Goal: Information Seeking & Learning: Learn about a topic

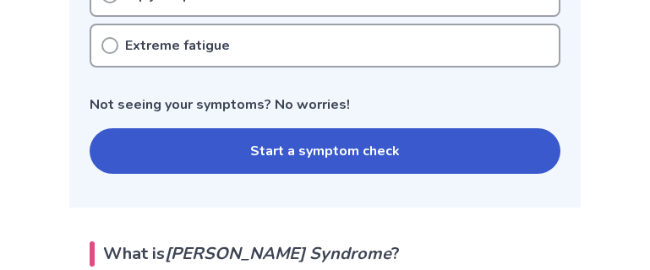
scroll to position [893, 0]
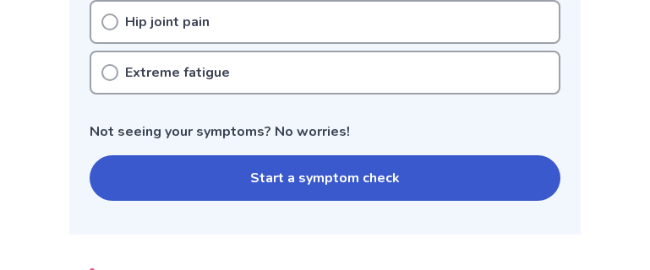
click at [384, 176] on button "Start a symptom check" at bounding box center [325, 178] width 471 height 46
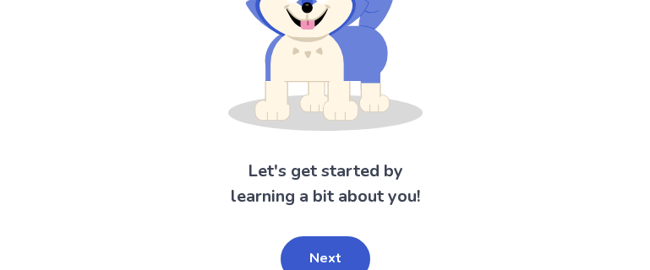
scroll to position [226, 0]
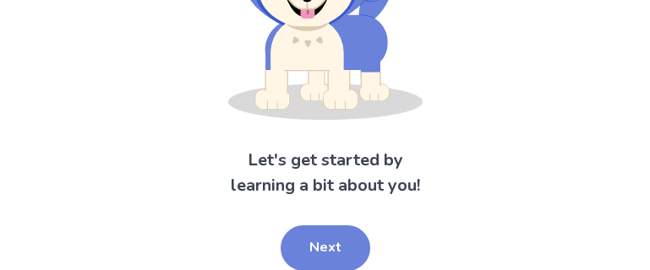
click at [340, 253] on button "Next" at bounding box center [326, 249] width 90 height 46
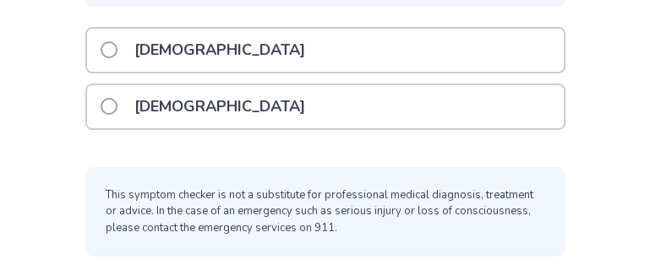
click at [114, 108] on span at bounding box center [109, 106] width 17 height 17
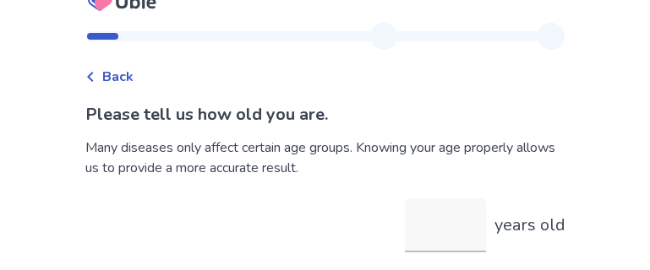
scroll to position [90, 0]
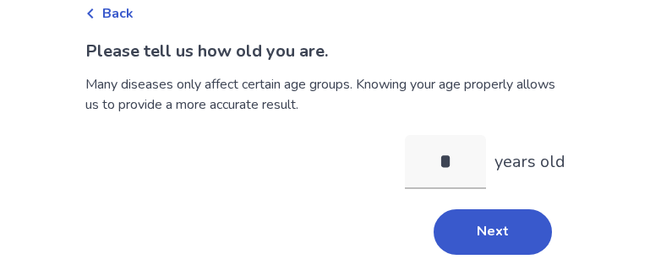
type input "**"
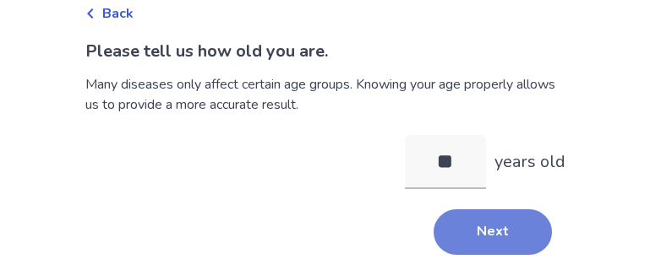
click at [519, 224] on button "Next" at bounding box center [492, 233] width 118 height 46
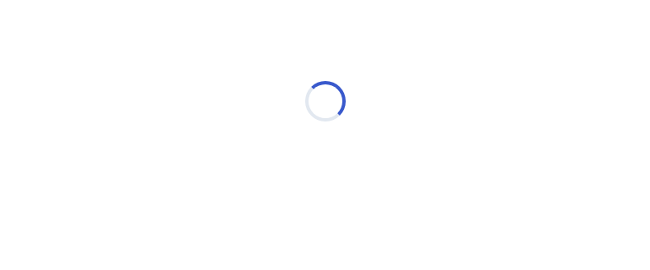
scroll to position [84, 0]
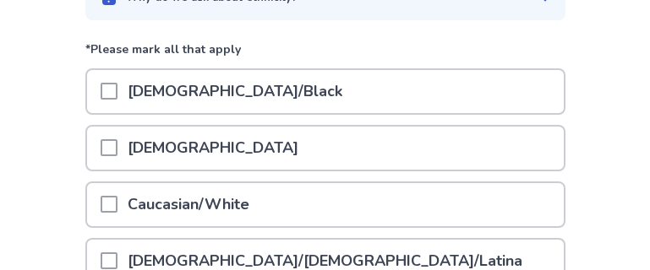
scroll to position [194, 0]
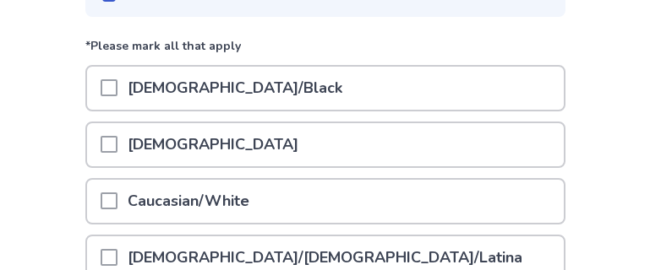
click at [117, 203] on span at bounding box center [109, 201] width 17 height 17
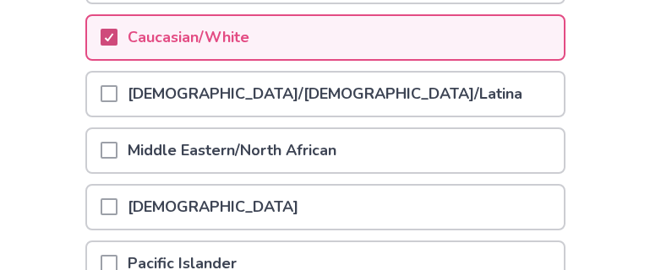
scroll to position [361, 0]
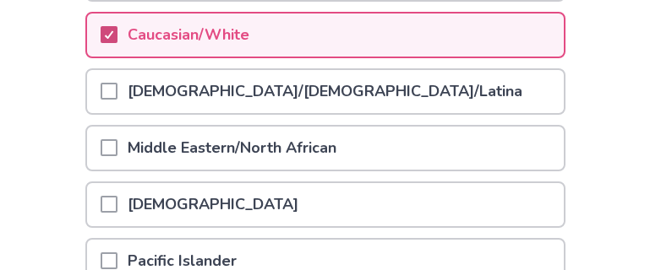
click at [625, 114] on div "Back Please tell us your ethnicity . Why do we ask about ethnicity? *Please mar…" at bounding box center [325, 65] width 650 height 853
click at [627, 83] on div "Back Please tell us your ethnicity . Why do we ask about ethnicity? *Please mar…" at bounding box center [325, 65] width 650 height 853
click at [621, 133] on div "Back Please tell us your ethnicity . Why do we ask about ethnicity? *Please mar…" at bounding box center [325, 65] width 650 height 853
click at [604, 119] on div "Back Please tell us your ethnicity . Why do we ask about ethnicity? *Please mar…" at bounding box center [325, 65] width 650 height 853
click at [606, 106] on div "Back Please tell us your ethnicity . Why do we ask about ethnicity? *Please mar…" at bounding box center [325, 65] width 650 height 853
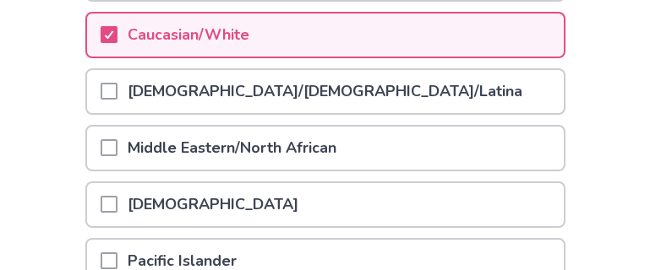
click at [587, 31] on div "Back Please tell us your ethnicity . Why do we ask about ethnicity? *Please mar…" at bounding box center [325, 65] width 650 height 853
click at [636, 101] on div "Back Please tell us your ethnicity . Why do we ask about ethnicity? *Please mar…" at bounding box center [325, 65] width 650 height 853
click at [114, 30] on icon at bounding box center [109, 34] width 10 height 8
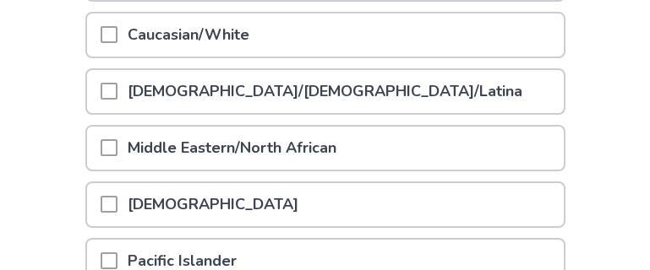
click at [117, 31] on span at bounding box center [109, 34] width 17 height 17
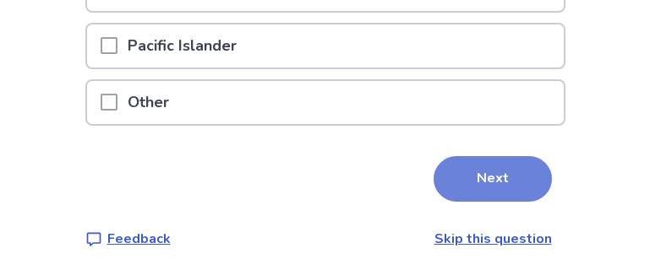
click at [485, 176] on button "Next" at bounding box center [492, 179] width 118 height 46
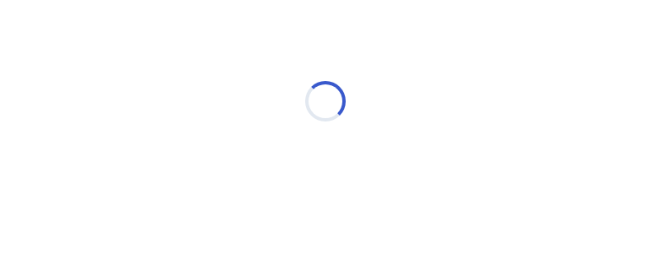
scroll to position [84, 0]
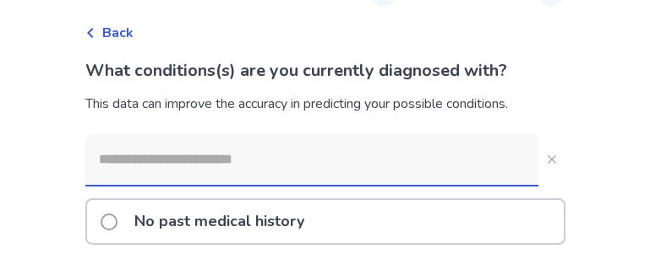
scroll to position [69, 0]
click at [236, 166] on input at bounding box center [311, 160] width 453 height 51
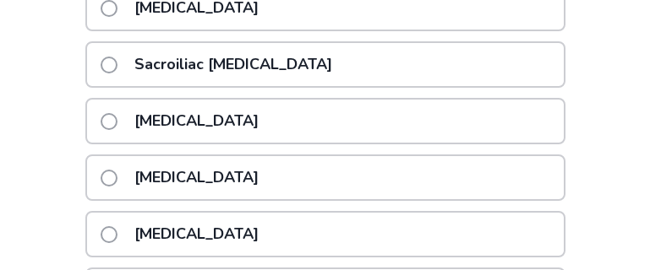
scroll to position [435, 0]
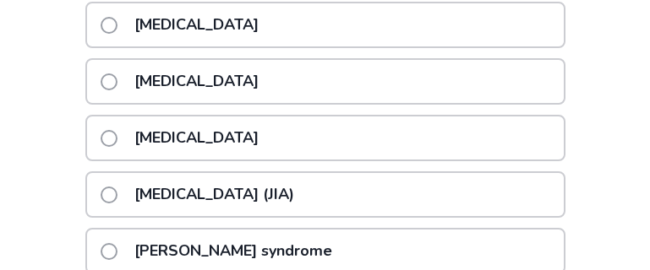
type input "**********"
click at [129, 248] on label "Sjogren syndrome" at bounding box center [222, 251] width 242 height 43
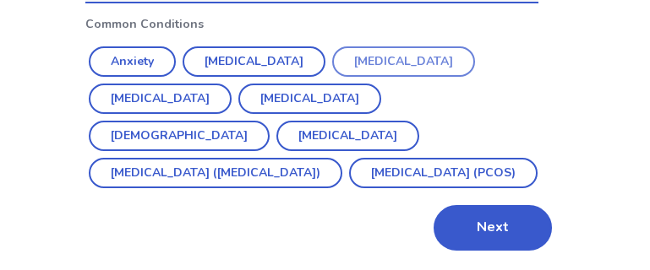
click at [400, 56] on button "Depression" at bounding box center [403, 61] width 143 height 30
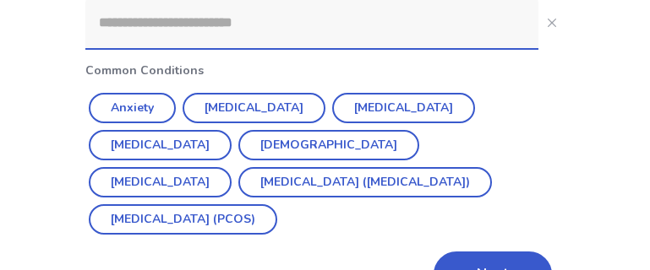
scroll to position [311, 0]
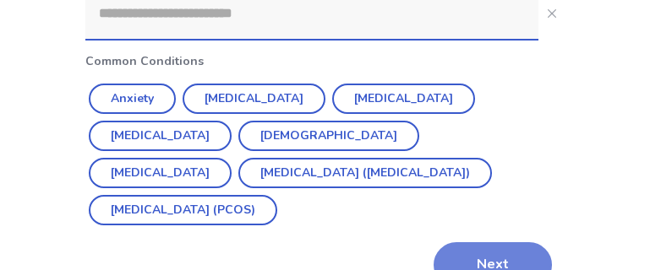
click at [500, 242] on button "Next" at bounding box center [492, 265] width 118 height 46
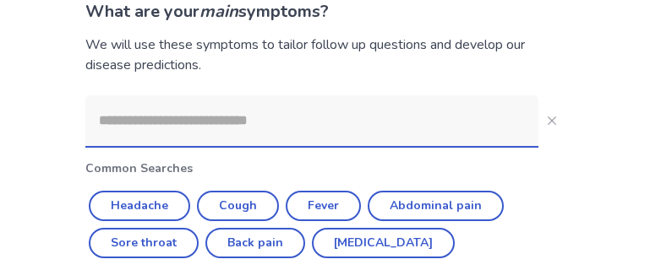
scroll to position [130, 0]
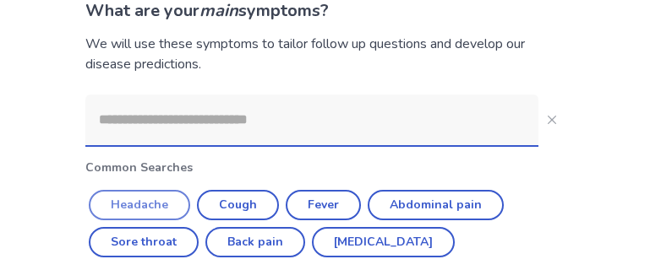
click at [161, 198] on button "Headache" at bounding box center [139, 205] width 101 height 30
type input "********"
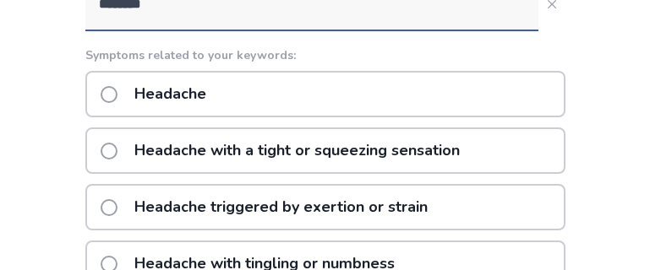
click at [117, 149] on span at bounding box center [109, 151] width 17 height 17
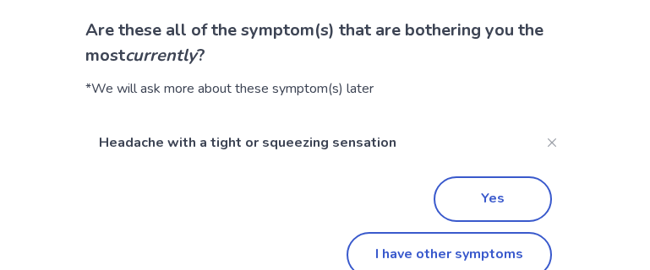
scroll to position [139, 0]
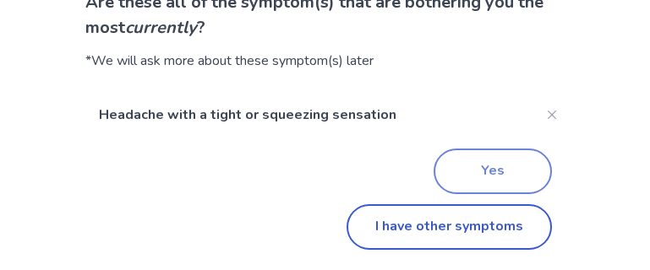
click at [500, 171] on button "Yes" at bounding box center [492, 172] width 118 height 46
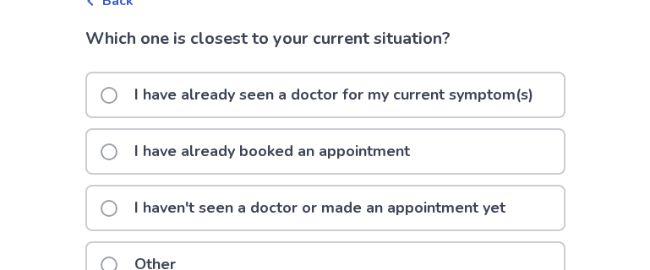
click at [112, 89] on span at bounding box center [109, 95] width 17 height 17
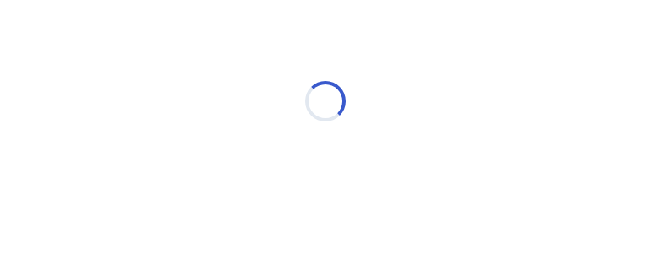
scroll to position [84, 0]
